Goal: Find contact information: Find contact information

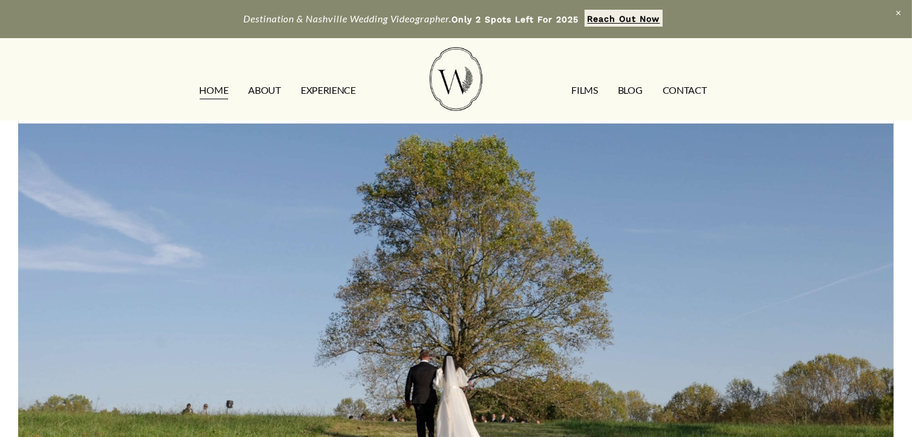
click at [681, 91] on link "CONTACT" at bounding box center [685, 89] width 44 height 19
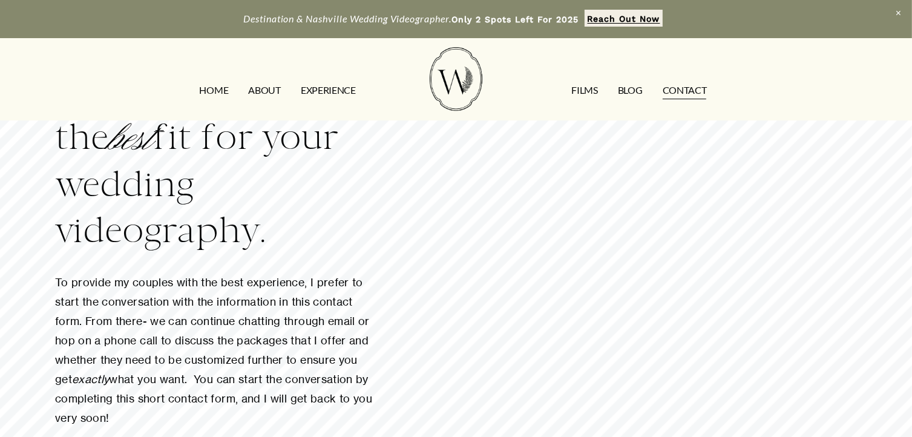
scroll to position [80, 0]
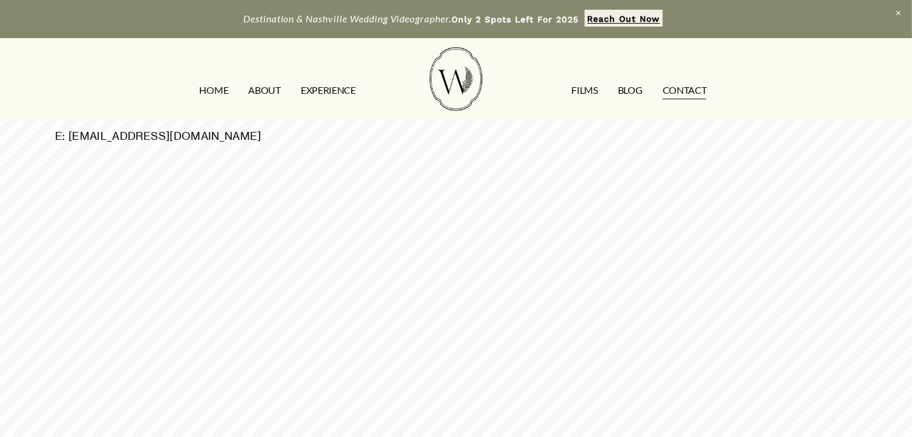
scroll to position [392, 0]
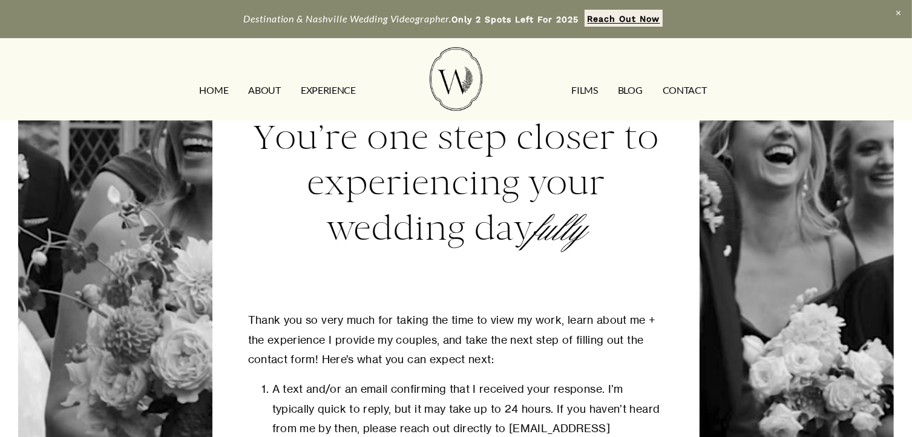
scroll to position [286, 0]
